Goal: Navigation & Orientation: Find specific page/section

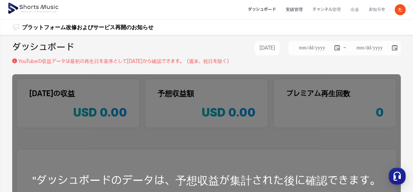
click at [297, 10] on li "実績管理" at bounding box center [294, 10] width 27 height 16
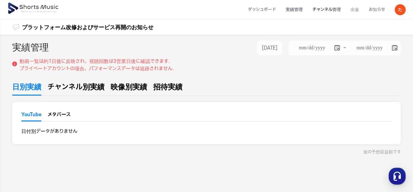
click at [327, 10] on li "チャンネル管理" at bounding box center [327, 10] width 38 height 16
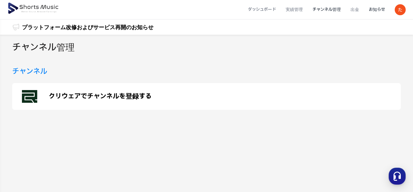
click at [374, 9] on li "お知らせ" at bounding box center [377, 10] width 26 height 16
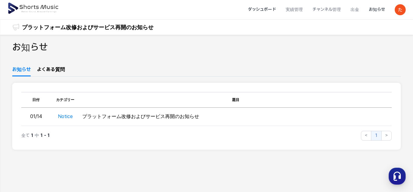
click at [258, 7] on li "ダッシュボード" at bounding box center [262, 10] width 38 height 16
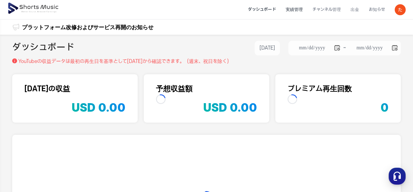
click at [302, 8] on li "実績管理" at bounding box center [294, 10] width 27 height 16
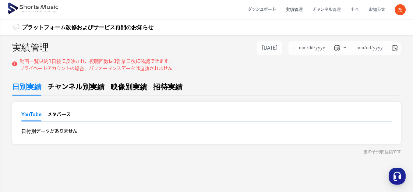
click at [66, 115] on button "メタバース" at bounding box center [59, 116] width 23 height 9
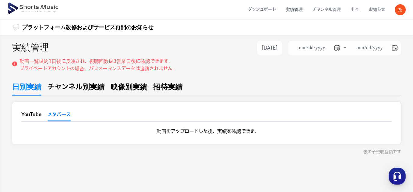
click at [33, 114] on button "YouTube" at bounding box center [31, 116] width 20 height 10
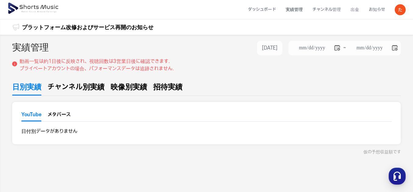
click at [66, 88] on span "チャンネル別実績" at bounding box center [76, 87] width 57 height 11
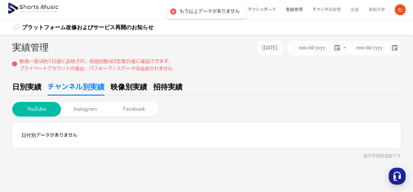
click at [171, 12] on div at bounding box center [173, 11] width 9 height 9
click at [334, 10] on li "チャンネル管理" at bounding box center [327, 10] width 38 height 16
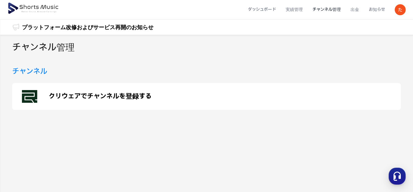
click at [110, 95] on p "クリウェアでチャンネルを登録する" at bounding box center [100, 96] width 103 height 7
